Goal: Book appointment/travel/reservation

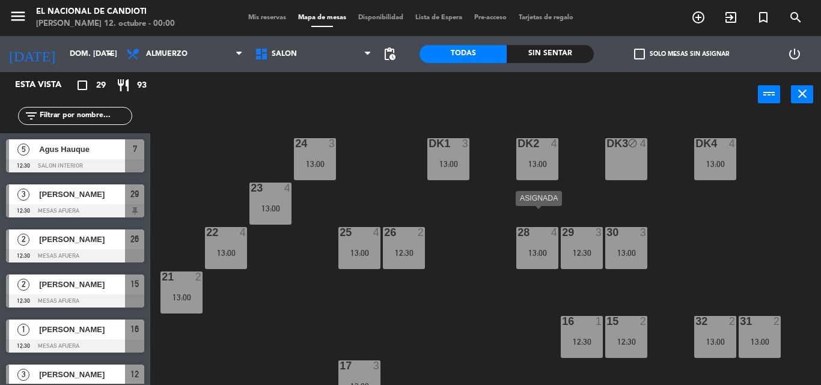
scroll to position [195, 0]
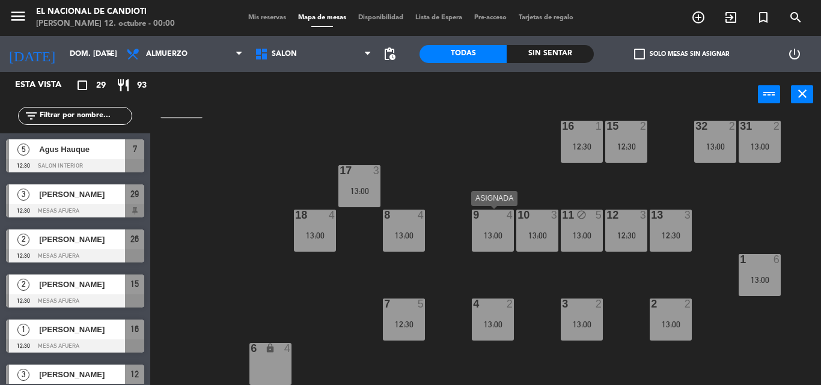
click at [504, 231] on div "13:00" at bounding box center [493, 235] width 42 height 8
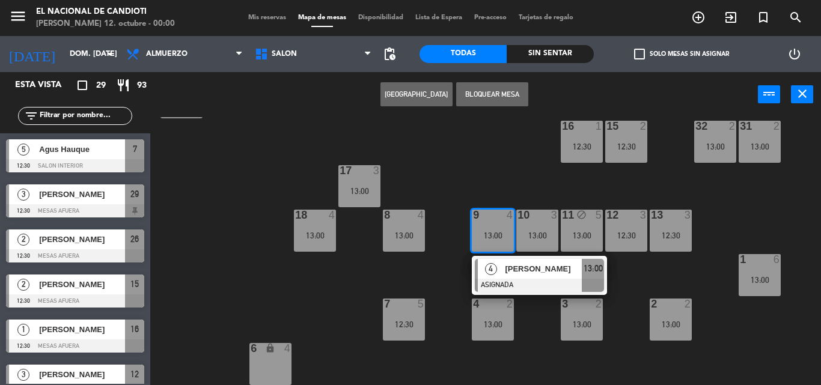
click at [496, 91] on button "Bloquear Mesa" at bounding box center [492, 94] width 72 height 24
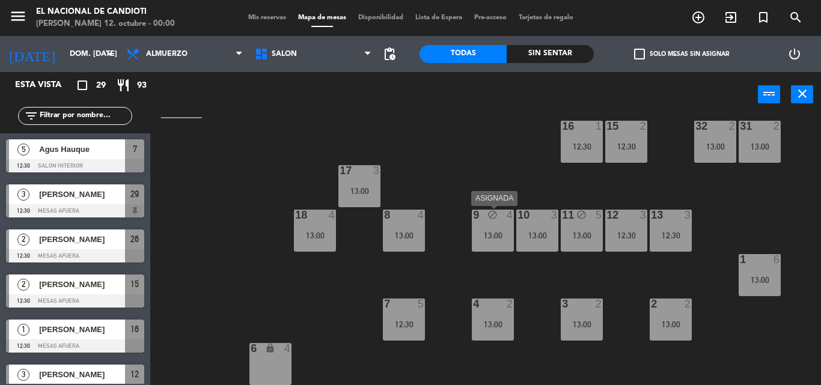
click at [494, 224] on div "9 block 4 13:00" at bounding box center [493, 231] width 42 height 42
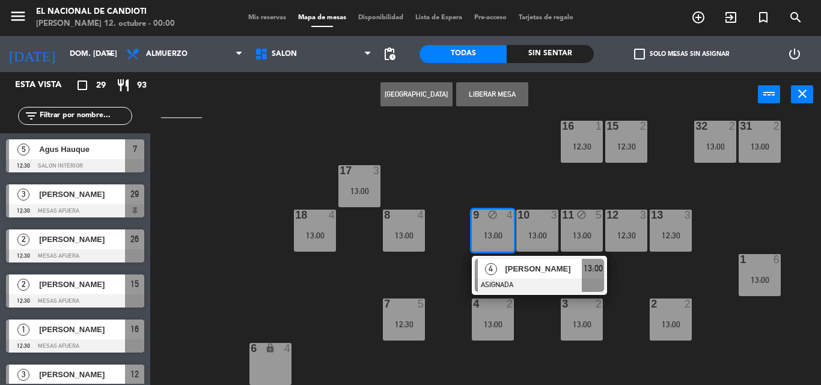
click at [496, 262] on div "4" at bounding box center [491, 269] width 26 height 20
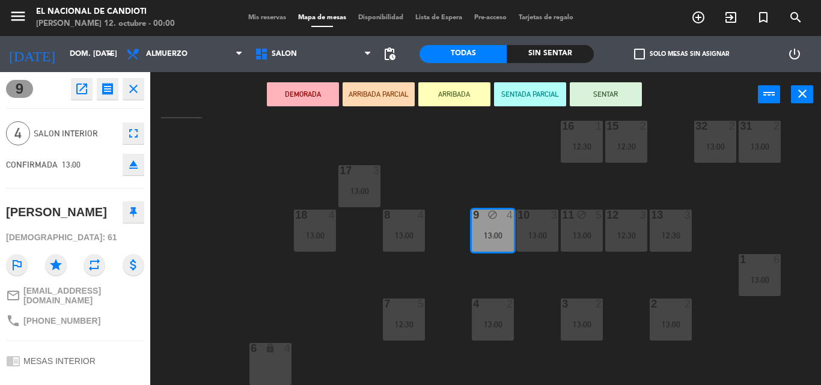
click at [83, 82] on icon "open_in_new" at bounding box center [82, 89] width 14 height 14
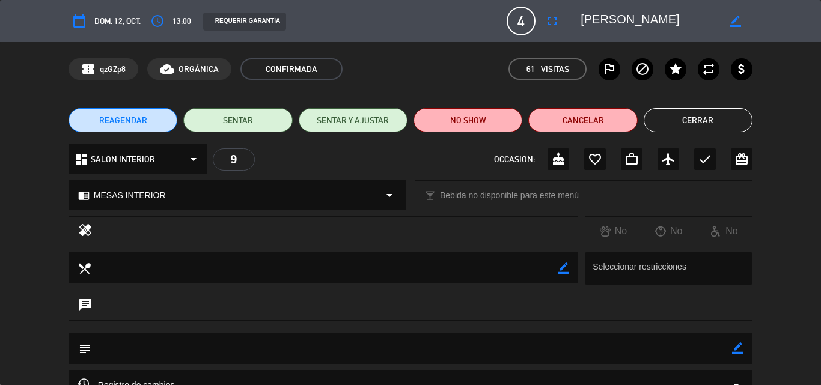
click at [735, 21] on icon "border_color" at bounding box center [735, 21] width 11 height 11
type textarea "[PERSON_NAME] no mover mesa6"
click at [735, 18] on icon at bounding box center [735, 21] width 11 height 11
